Goal: Check status: Check status

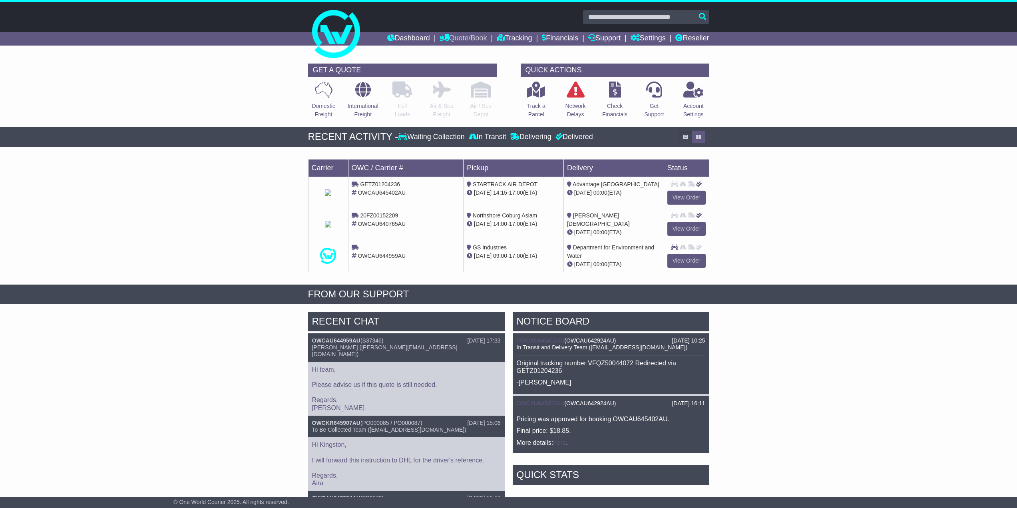
click at [440, 39] on icon at bounding box center [444, 37] width 9 height 7
click at [421, 38] on li "Dashboard" at bounding box center [413, 39] width 53 height 14
click at [407, 38] on link "Dashboard" at bounding box center [408, 39] width 43 height 14
click at [685, 41] on link "Reseller" at bounding box center [692, 39] width 34 height 14
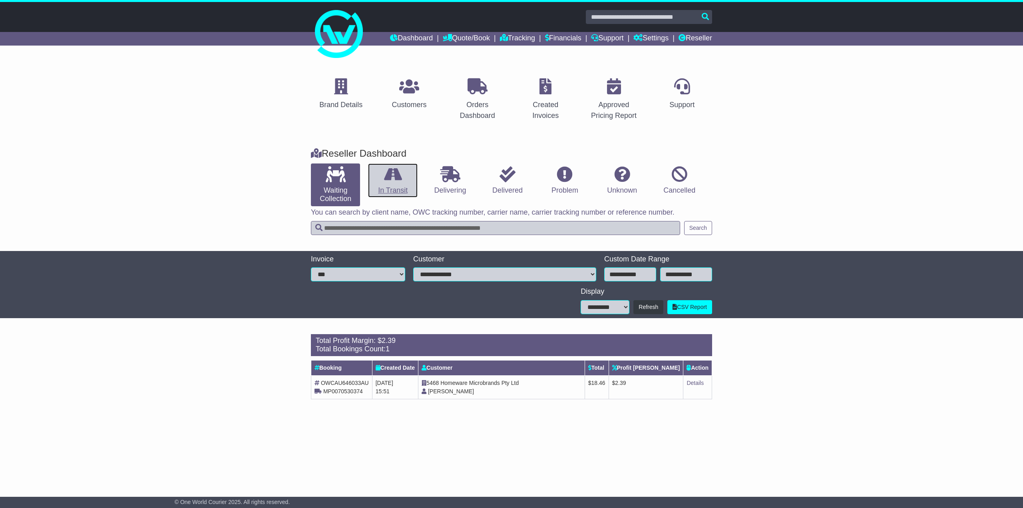
click at [379, 180] on link "In Transit" at bounding box center [392, 180] width 49 height 34
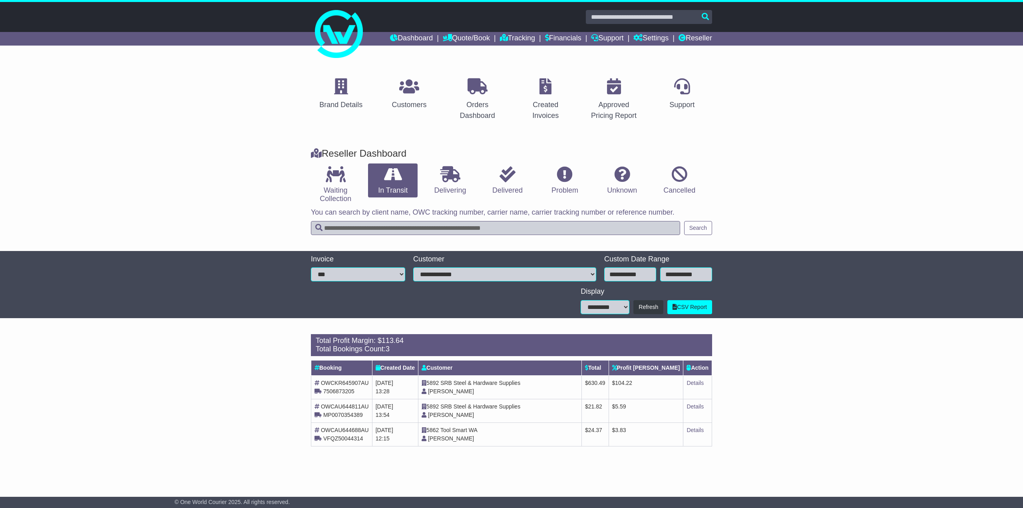
click at [250, 185] on div "Reseller Dashboard Waiting Collection In Transit Delivering Delivered Problem U…" at bounding box center [511, 195] width 1023 height 111
